Goal: Task Accomplishment & Management: Manage account settings

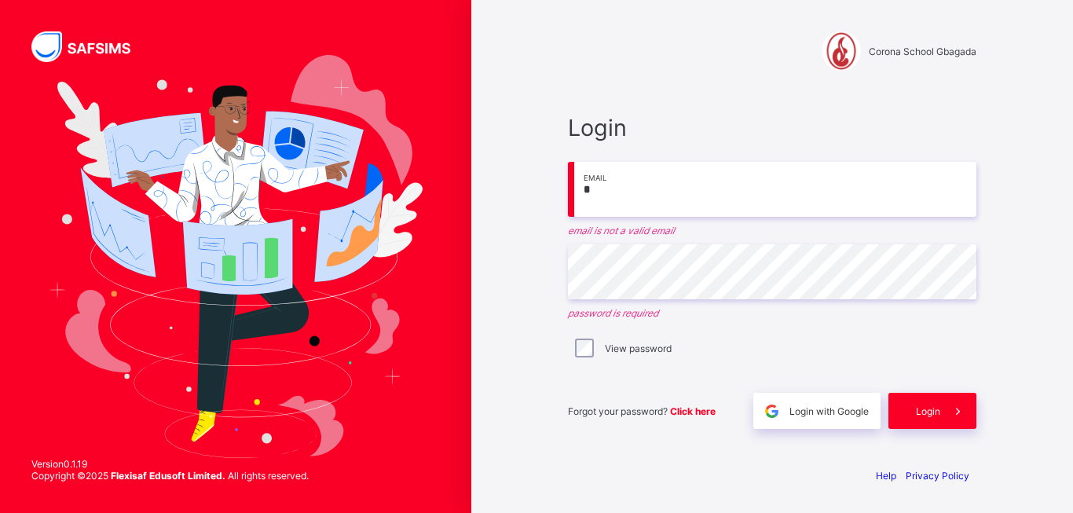
drag, startPoint x: 0, startPoint y: 0, endPoint x: 711, endPoint y: 186, distance: 734.8
click at [711, 186] on input "*" at bounding box center [772, 189] width 408 height 55
type input "**********"
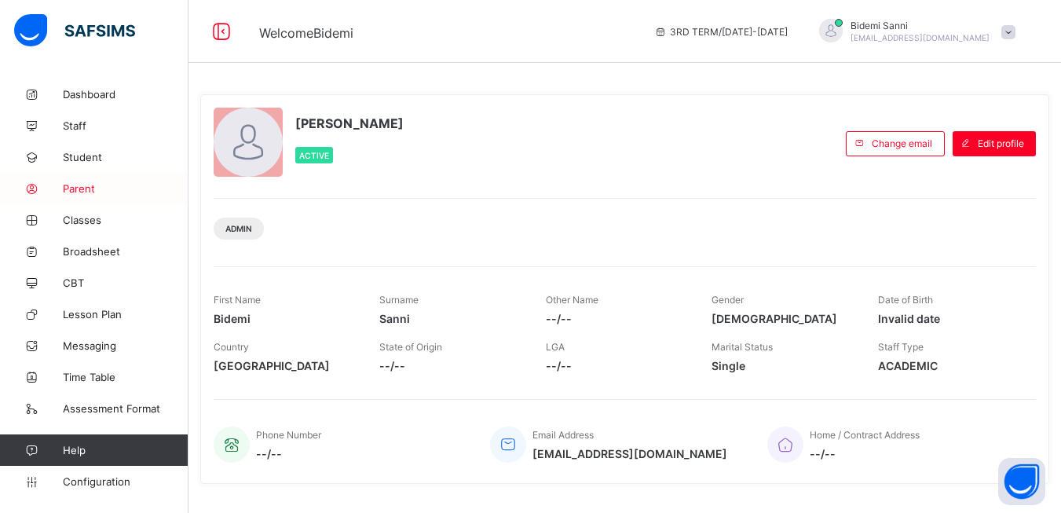
click at [80, 176] on link "Parent" at bounding box center [94, 188] width 189 height 31
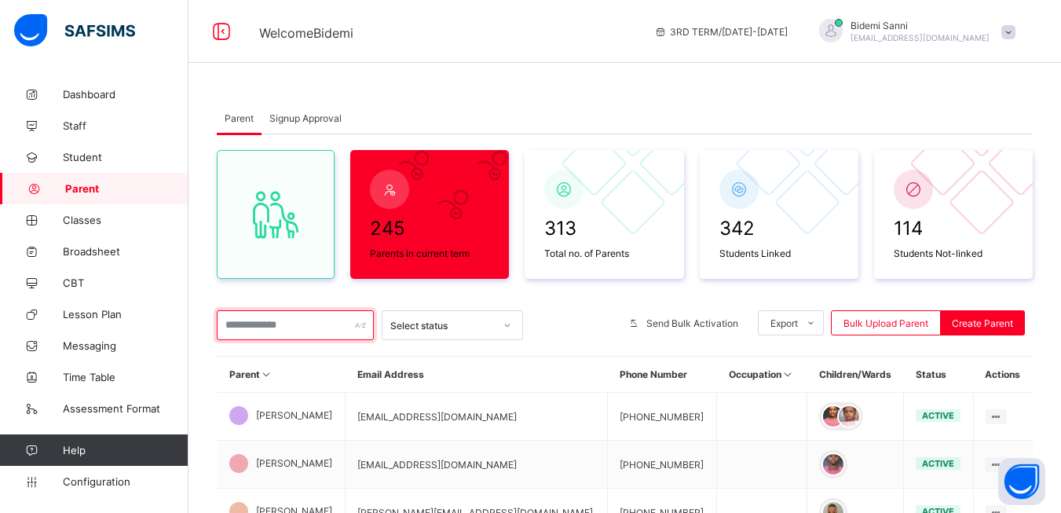
click at [284, 327] on input "text" at bounding box center [295, 325] width 157 height 30
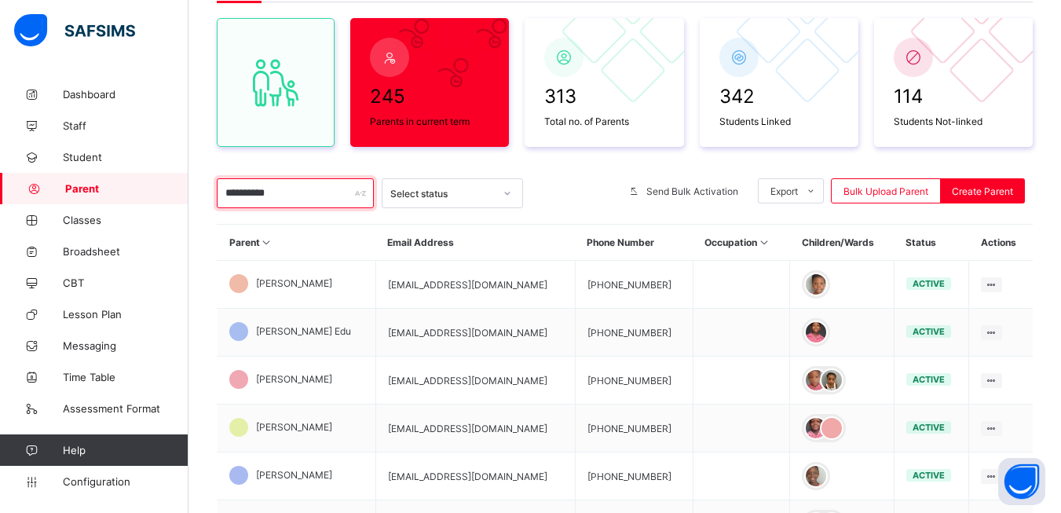
scroll to position [134, 0]
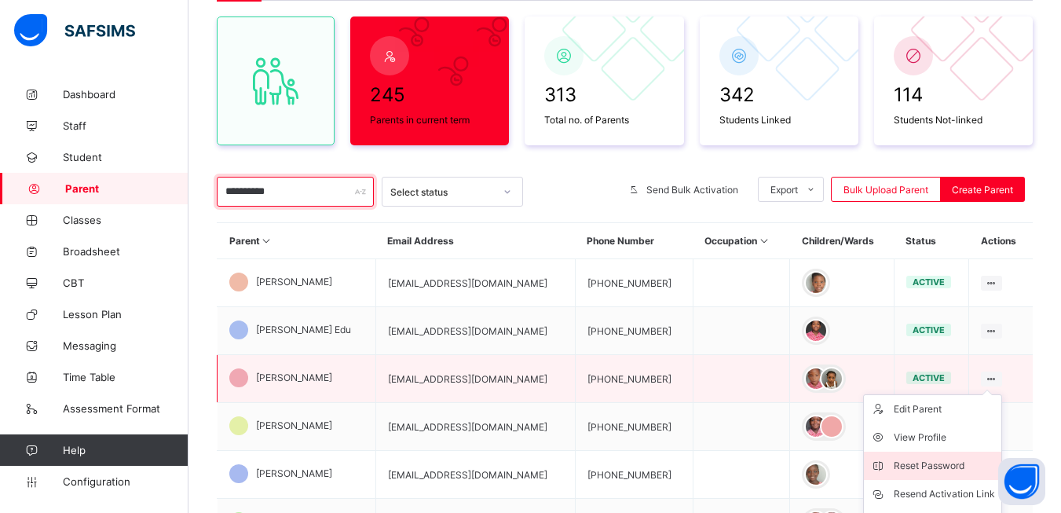
type input "**********"
click at [943, 463] on div "Reset Password" at bounding box center [944, 466] width 101 height 16
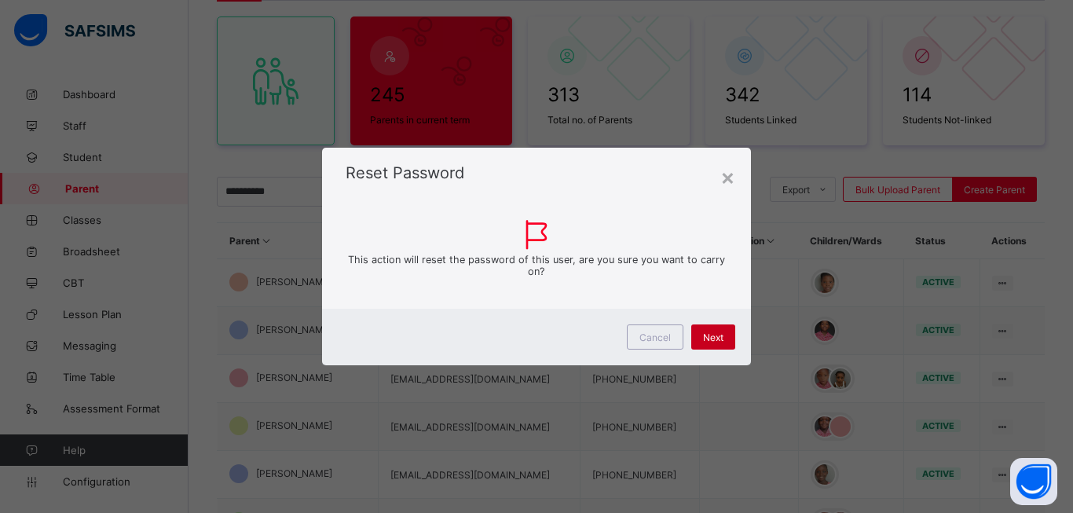
click at [710, 335] on span "Next" at bounding box center [713, 337] width 20 height 12
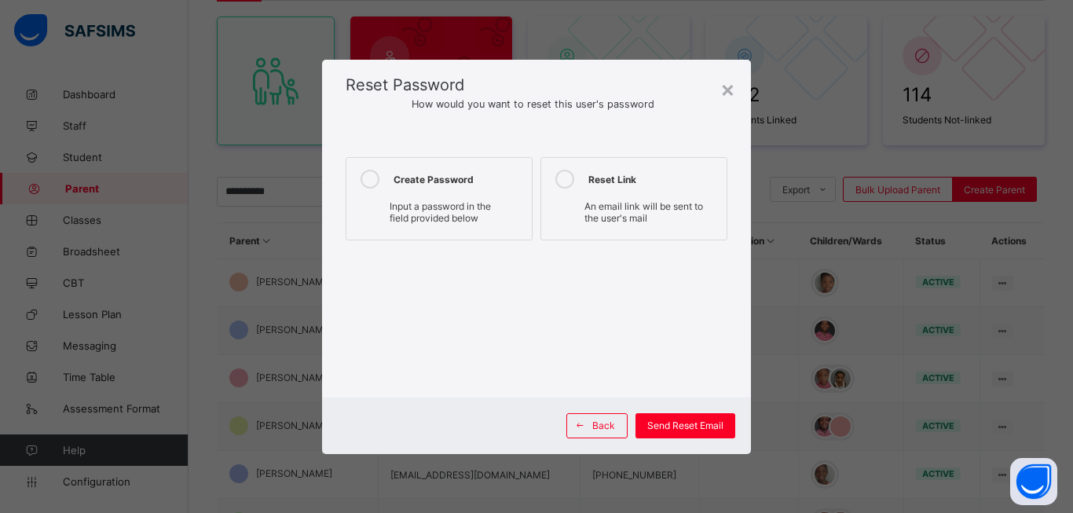
click at [436, 179] on div "Create Password" at bounding box center [459, 179] width 130 height 19
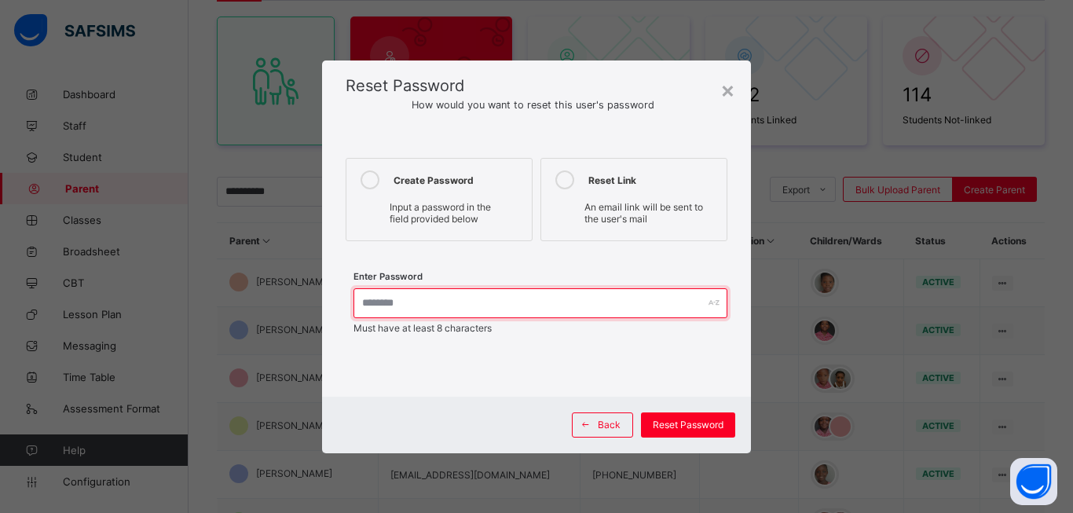
click at [553, 310] on input "text" at bounding box center [540, 303] width 374 height 30
type input "*******"
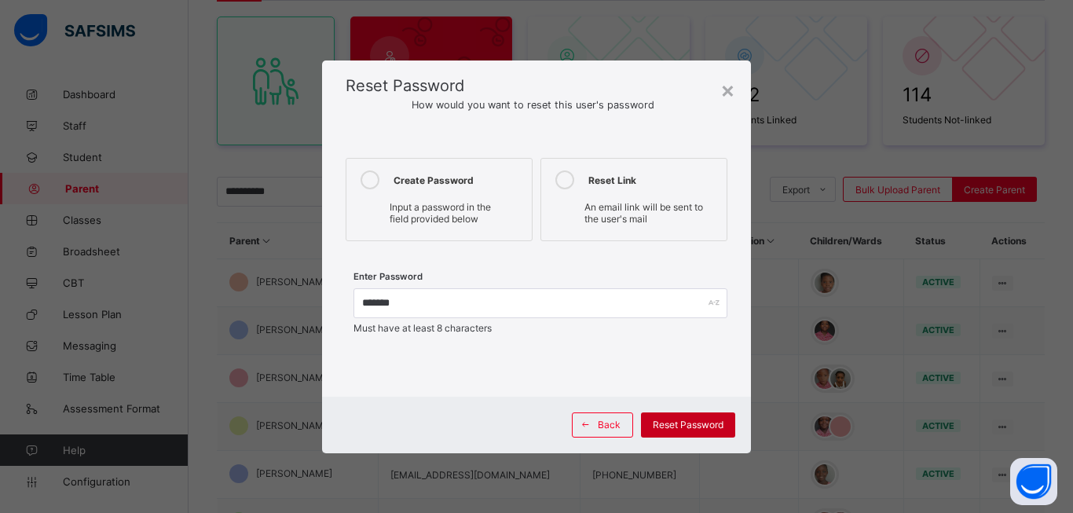
click at [679, 437] on div "Reset Password" at bounding box center [688, 424] width 94 height 25
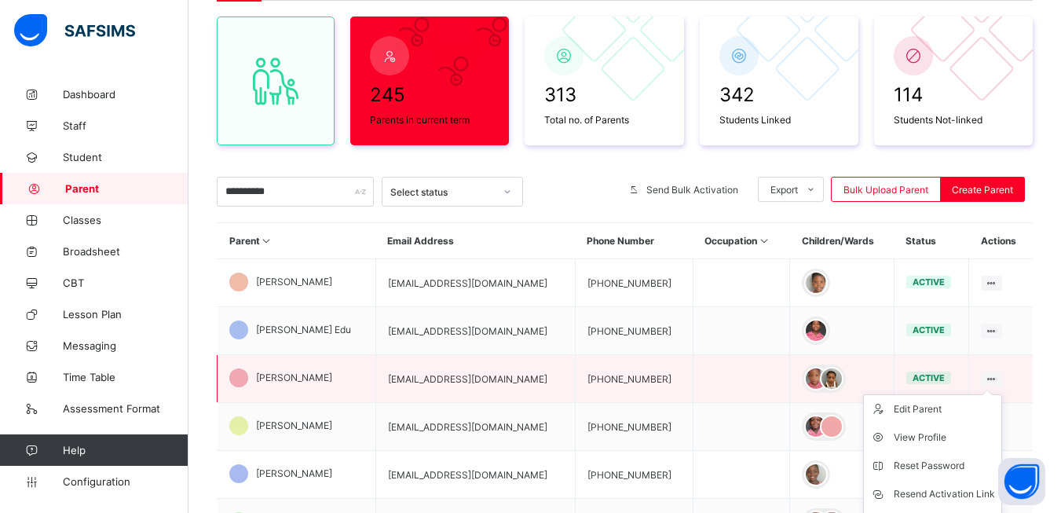
click at [1002, 394] on ul "Edit Parent View Profile Reset Password Resend Activation Link Change Email Lin…" at bounding box center [932, 494] width 139 height 200
click at [923, 467] on div "Reset Password" at bounding box center [944, 466] width 101 height 16
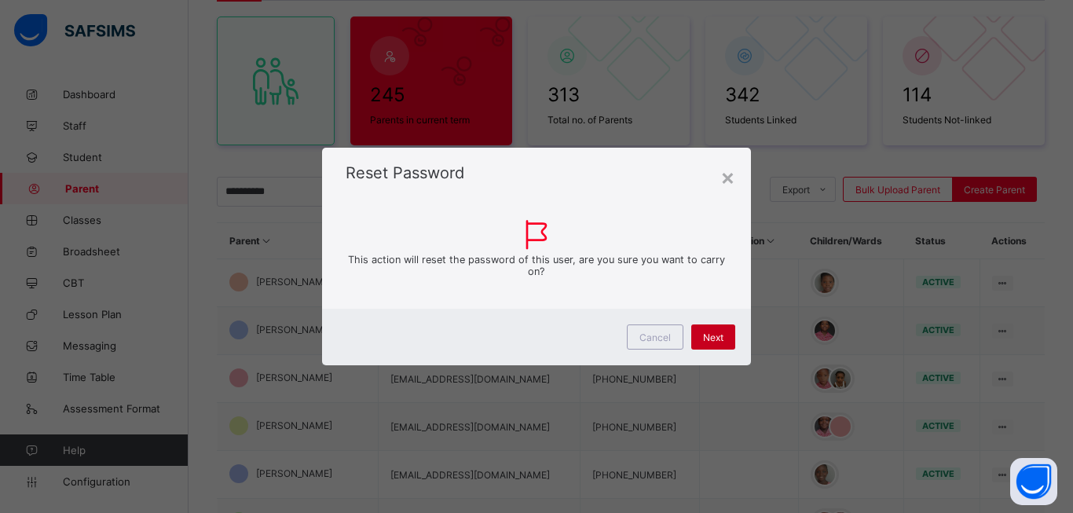
click at [697, 328] on div "Next" at bounding box center [713, 336] width 44 height 25
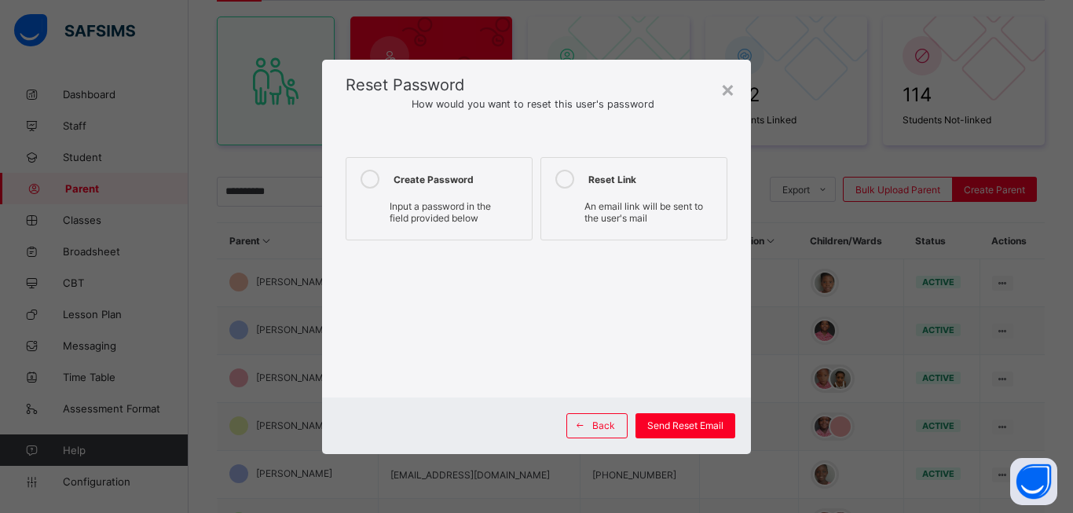
click at [441, 197] on div "Input a password in the field provided below" at bounding box center [439, 211] width 170 height 31
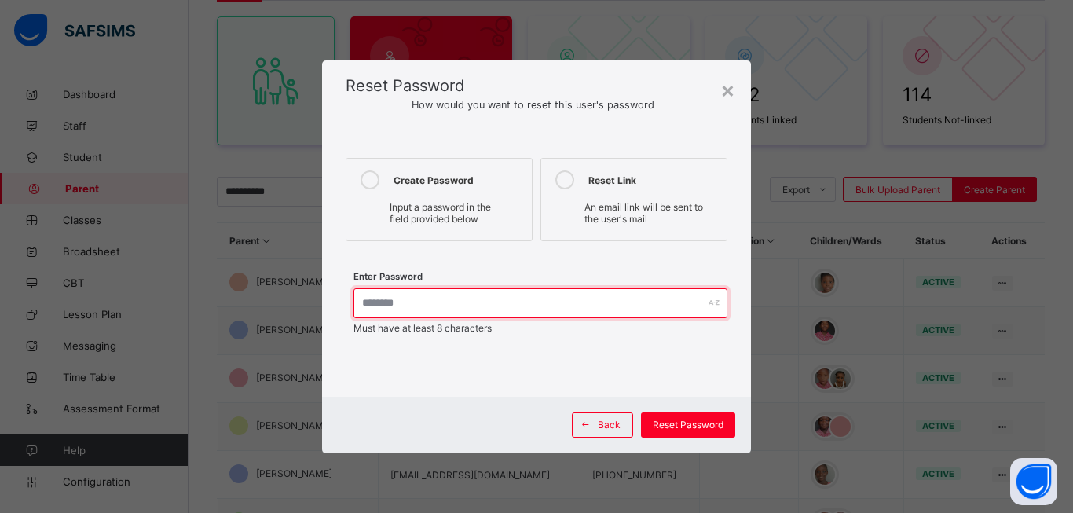
click at [600, 310] on input "text" at bounding box center [540, 303] width 374 height 30
type input "*"
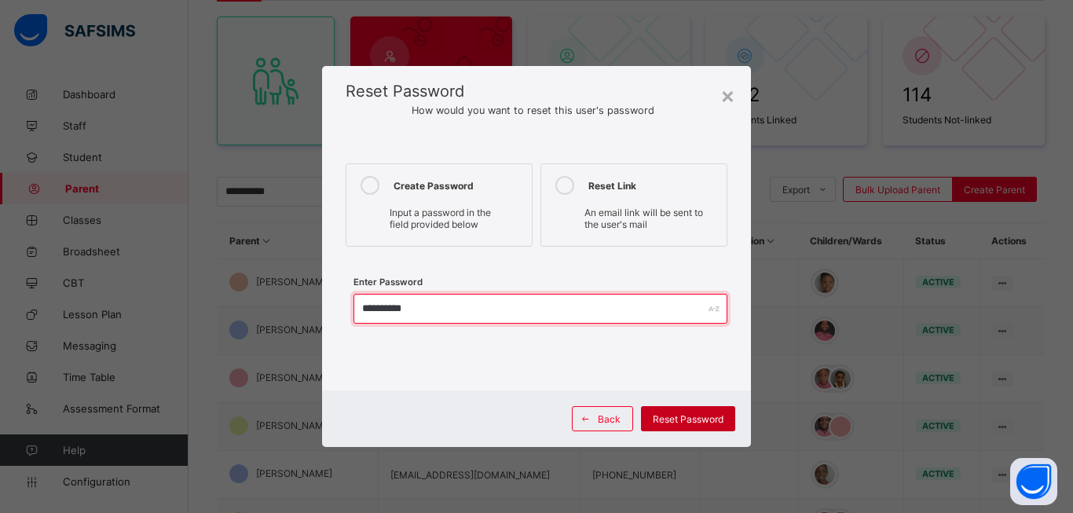
type input "**********"
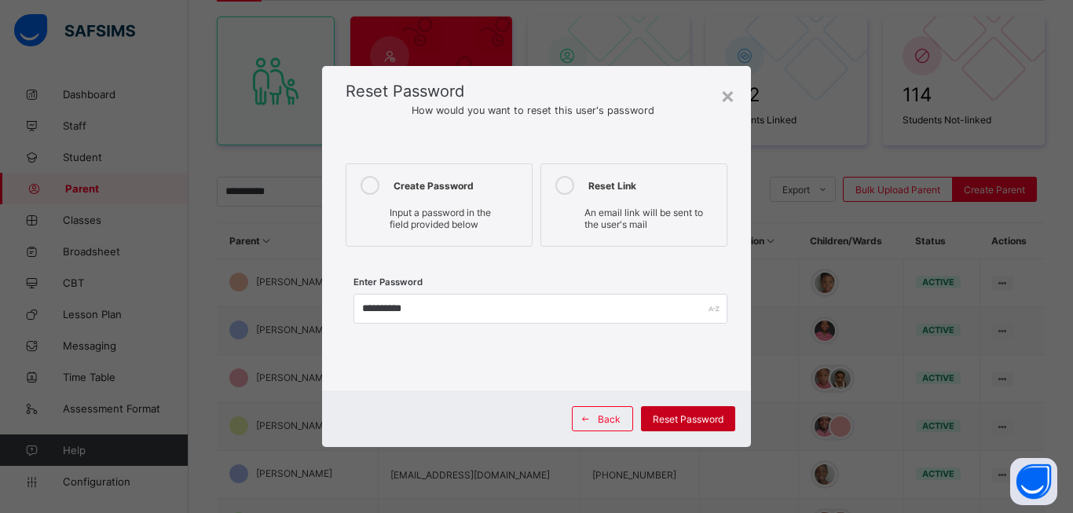
click at [679, 425] on div "Reset Password" at bounding box center [688, 418] width 94 height 25
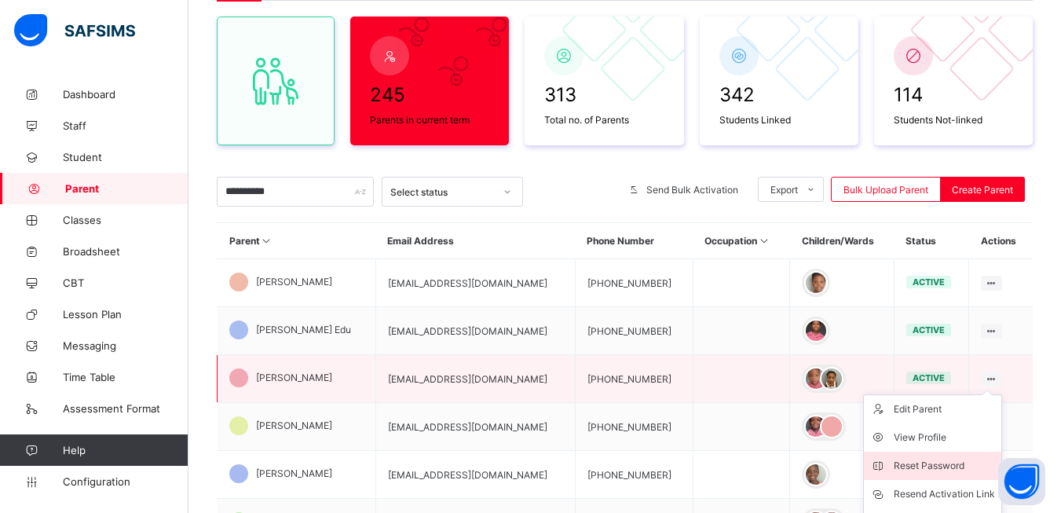
click at [941, 463] on div "Reset Password" at bounding box center [944, 466] width 101 height 16
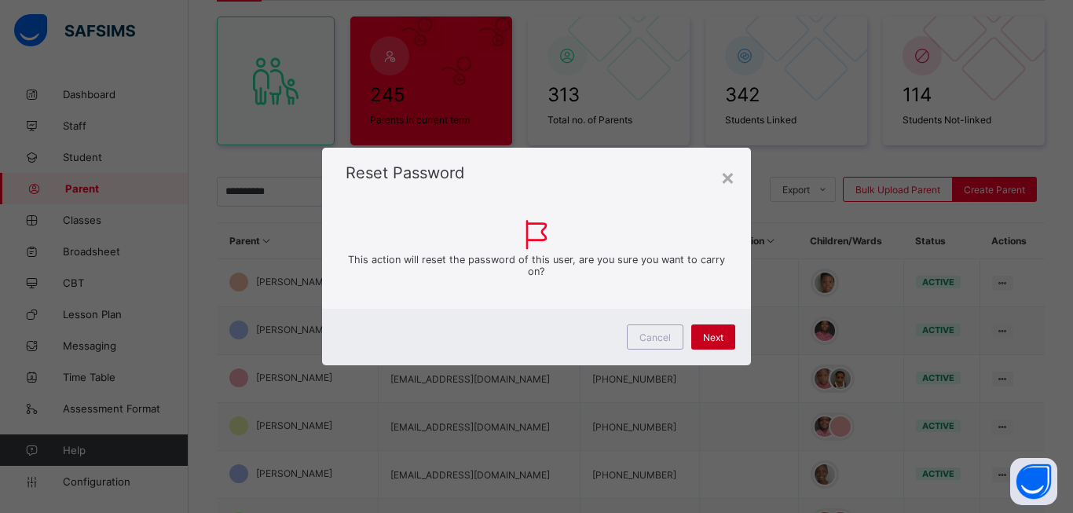
click at [710, 337] on span "Next" at bounding box center [713, 337] width 20 height 12
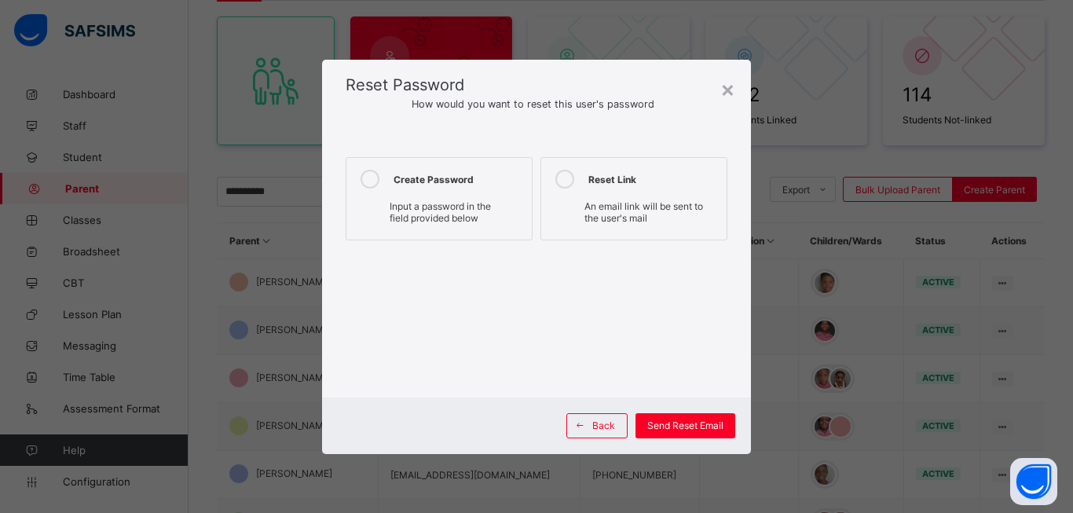
click at [451, 192] on label "Create Password Input a password in the field provided below" at bounding box center [439, 198] width 187 height 83
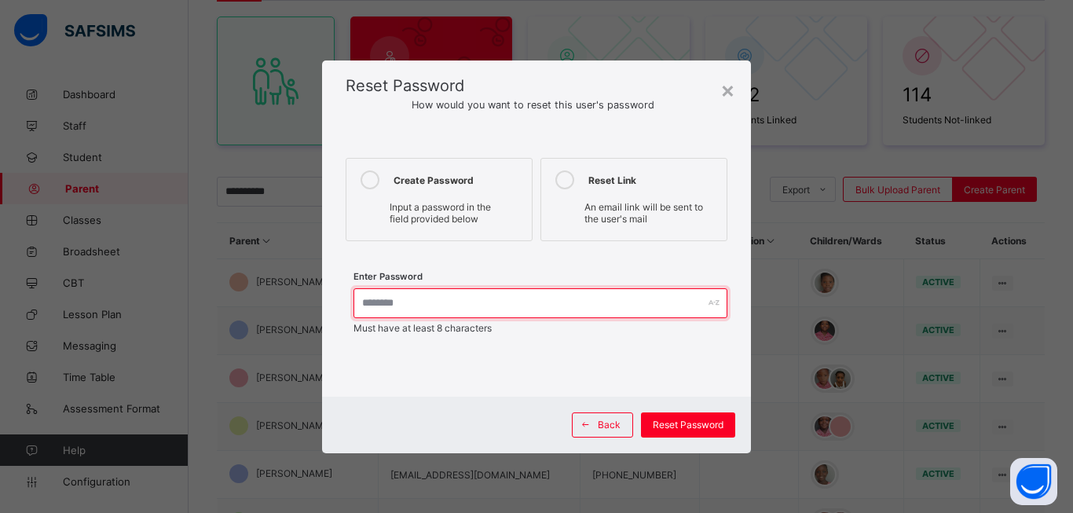
click at [441, 308] on input "text" at bounding box center [540, 303] width 374 height 30
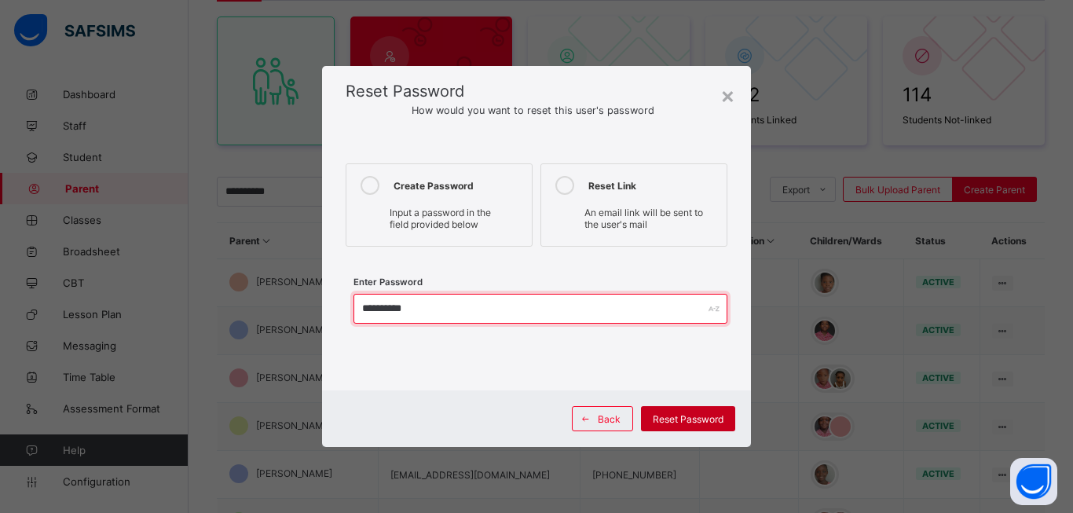
type input "**********"
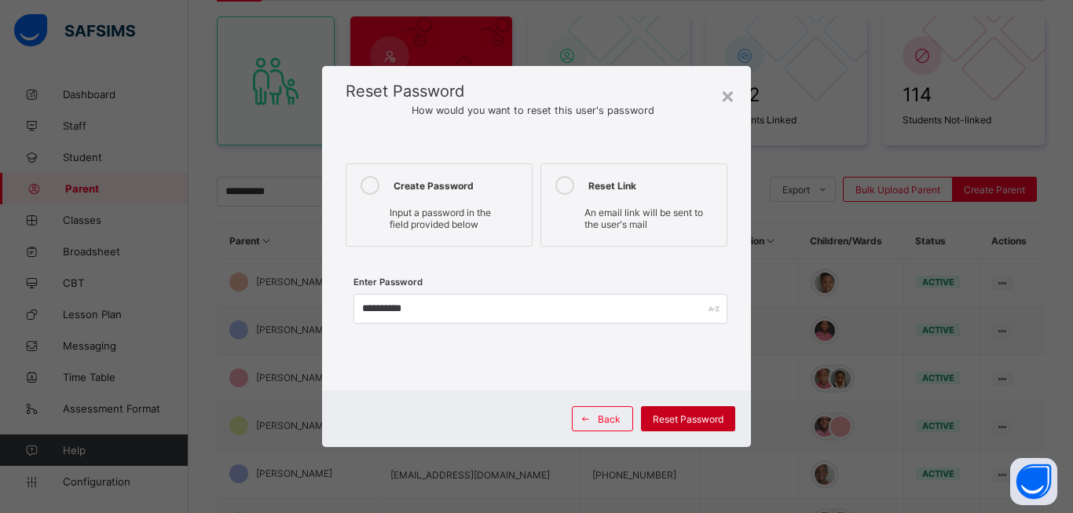
click at [708, 416] on span "Reset Password" at bounding box center [688, 419] width 71 height 12
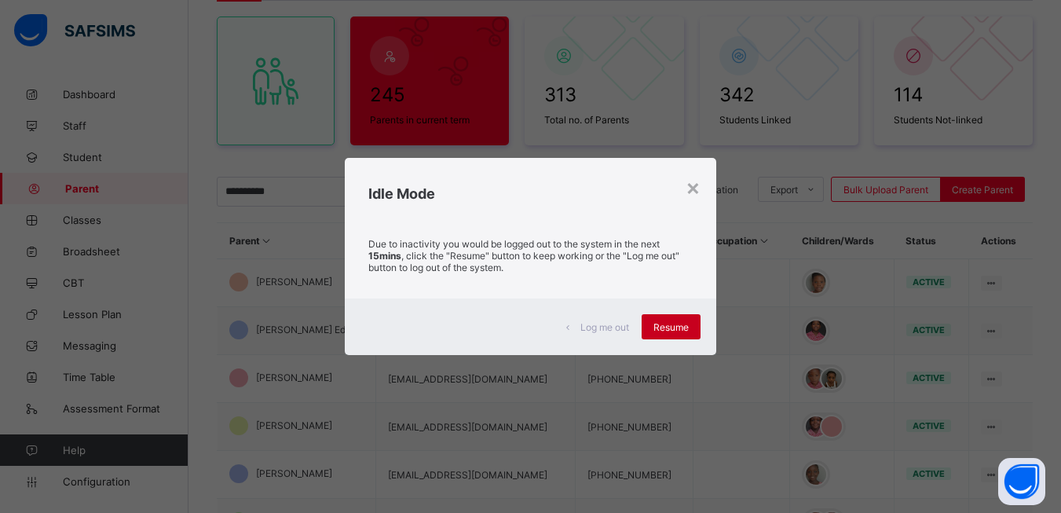
click at [682, 329] on span "Resume" at bounding box center [670, 327] width 35 height 12
